Goal: Transaction & Acquisition: Purchase product/service

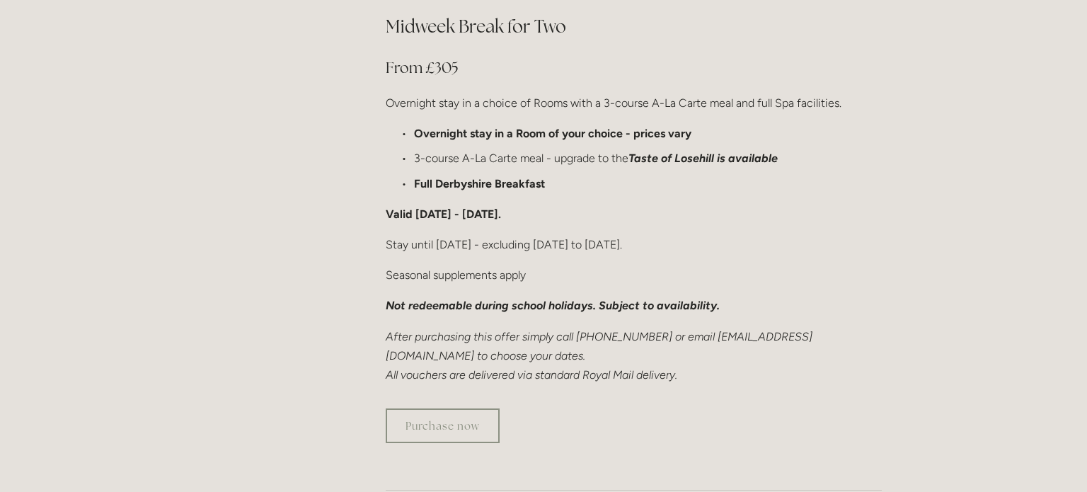
scroll to position [945, 0]
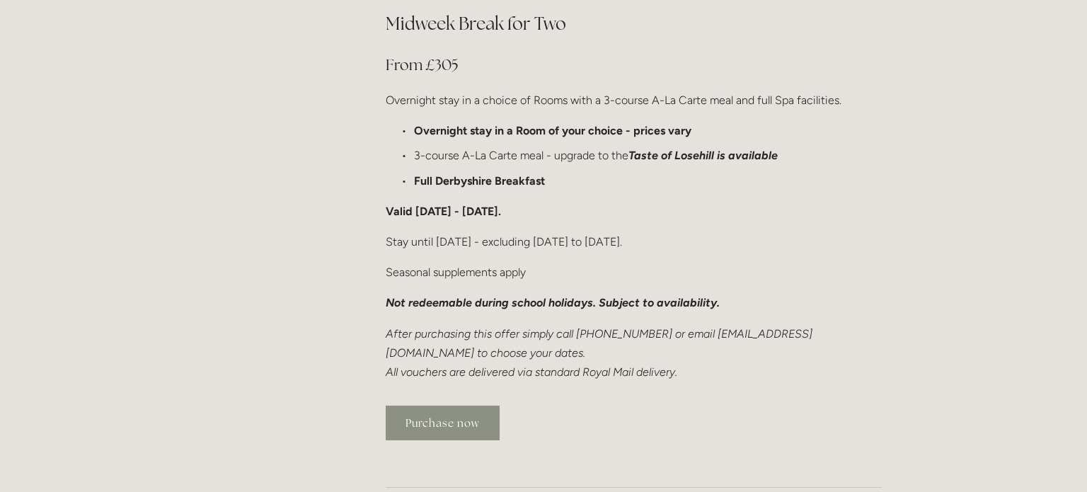
click at [427, 405] on link "Purchase now" at bounding box center [443, 422] width 114 height 35
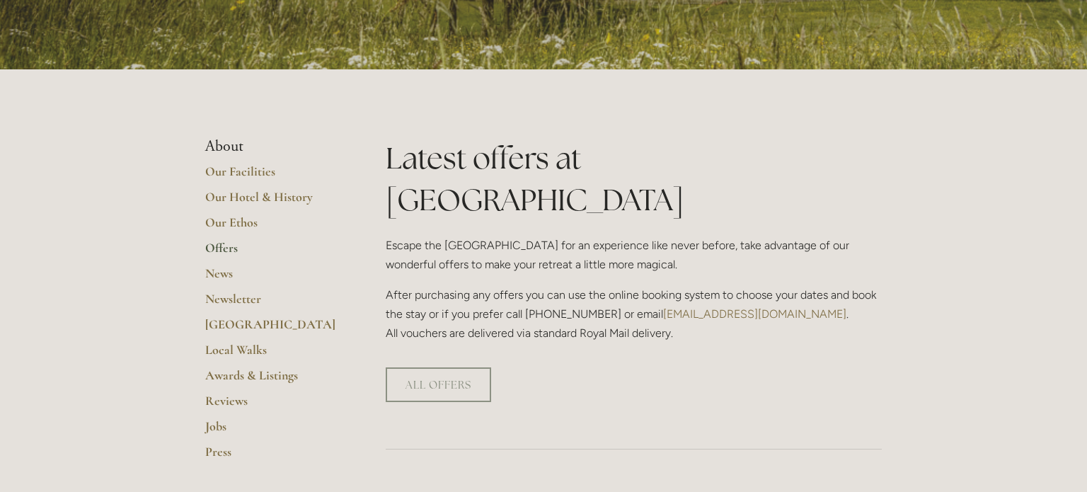
scroll to position [213, 0]
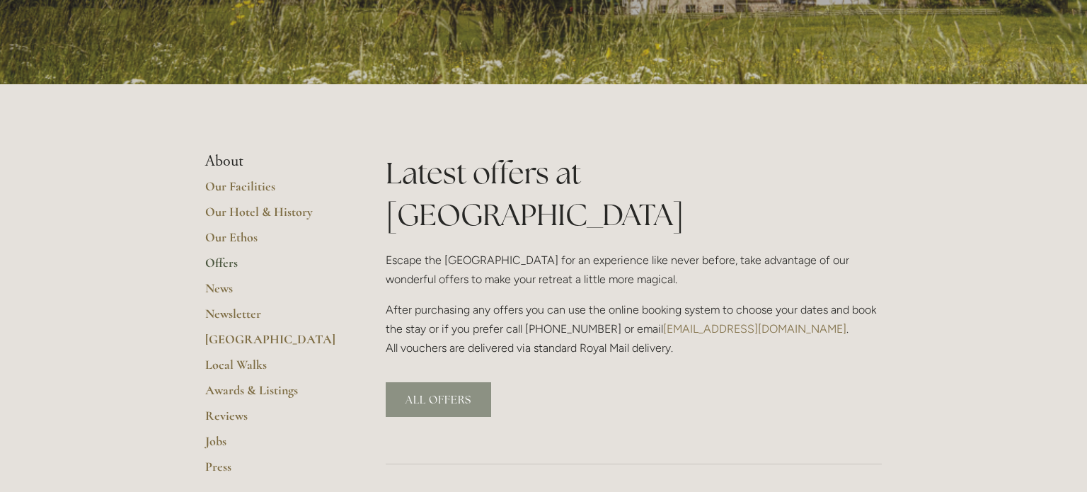
click at [447, 382] on link "ALL OFFERS" at bounding box center [438, 399] width 105 height 35
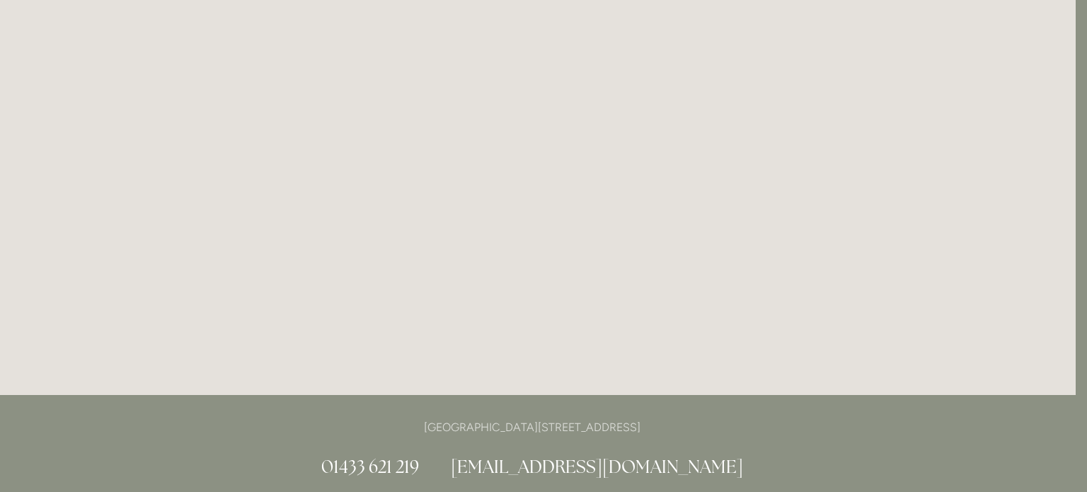
scroll to position [2071, 7]
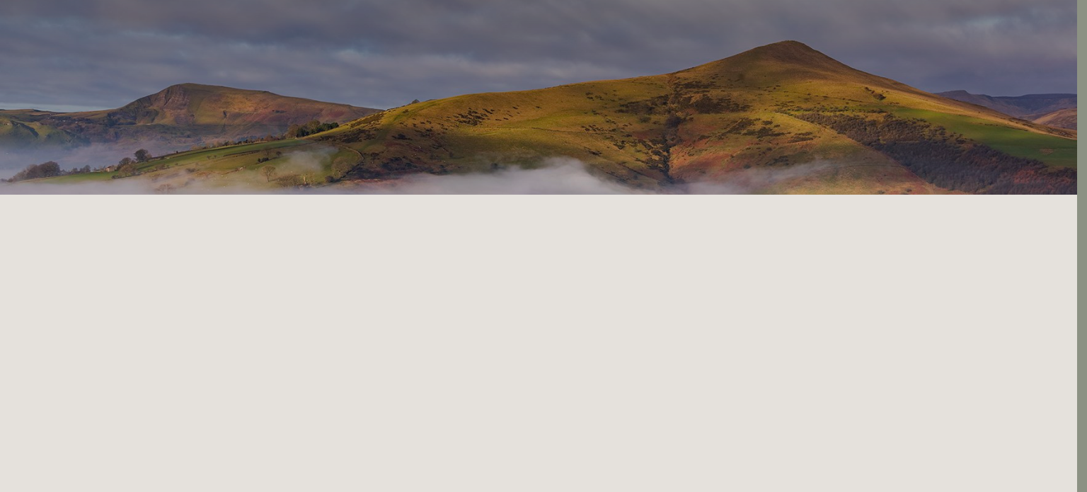
scroll to position [0, 10]
